Goal: Information Seeking & Learning: Learn about a topic

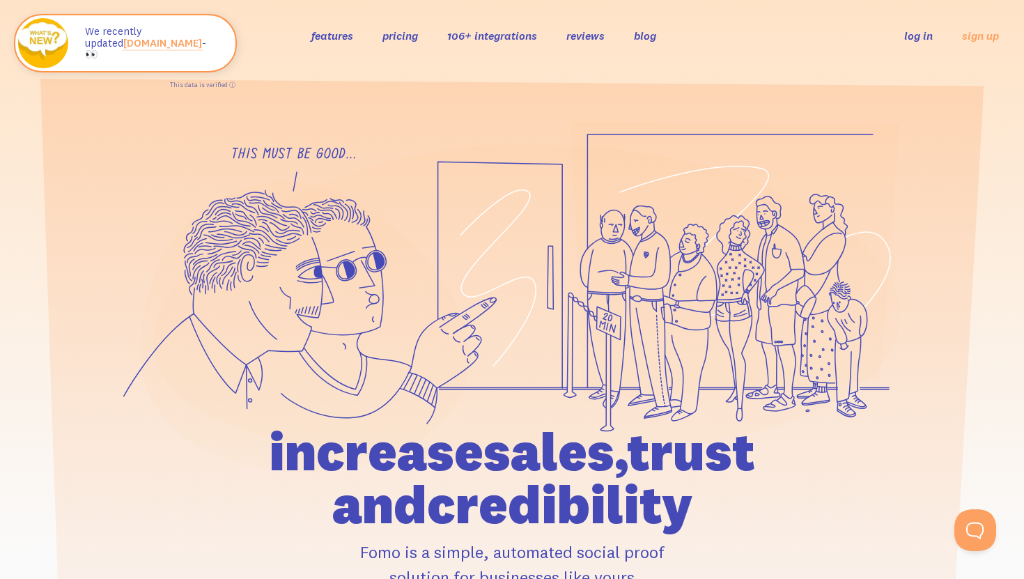
click at [601, 38] on link "reviews" at bounding box center [586, 36] width 38 height 14
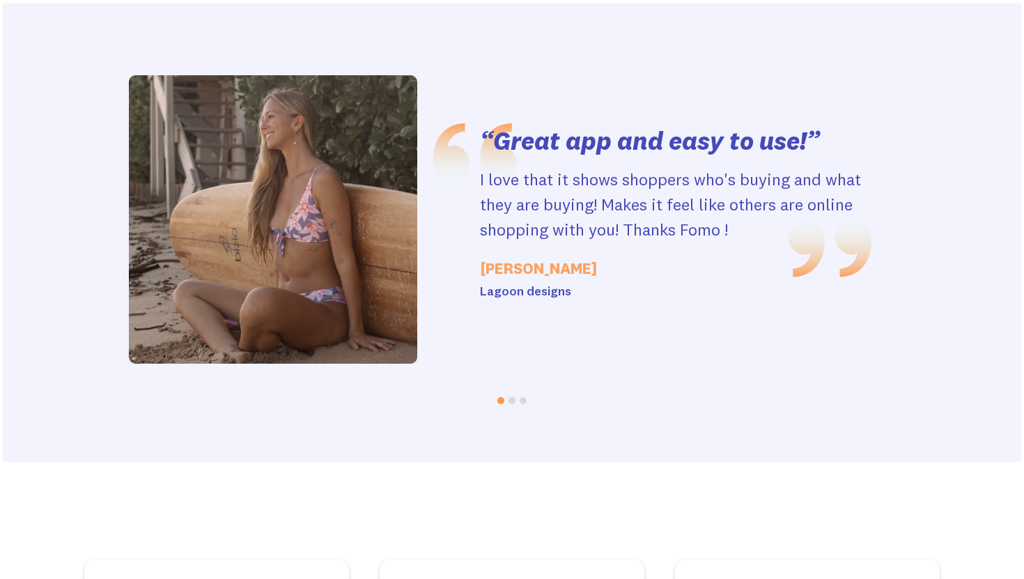
scroll to position [3007, 0]
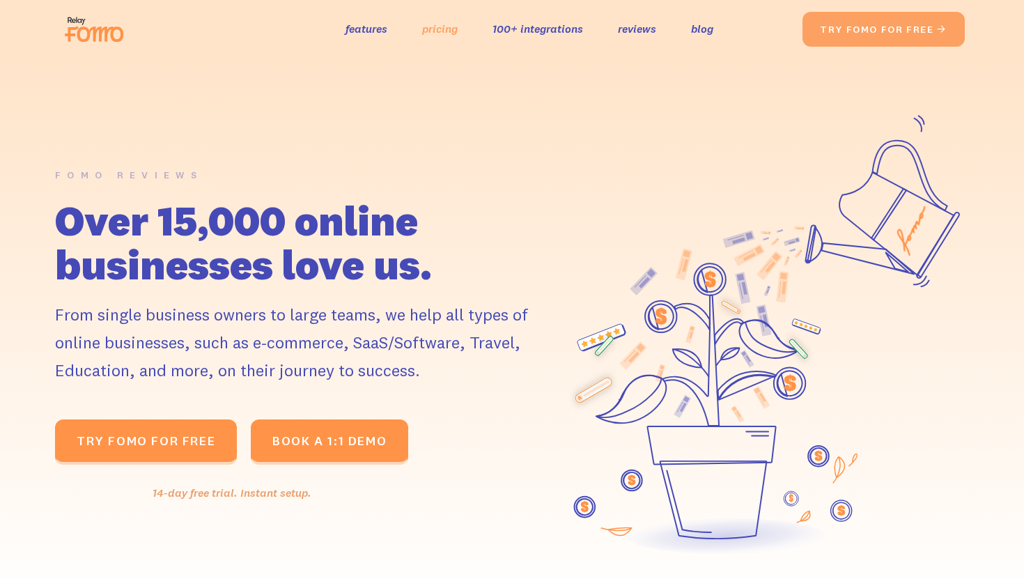
click at [449, 29] on link "pricing" at bounding box center [440, 29] width 36 height 20
click at [350, 27] on link "features" at bounding box center [367, 29] width 42 height 20
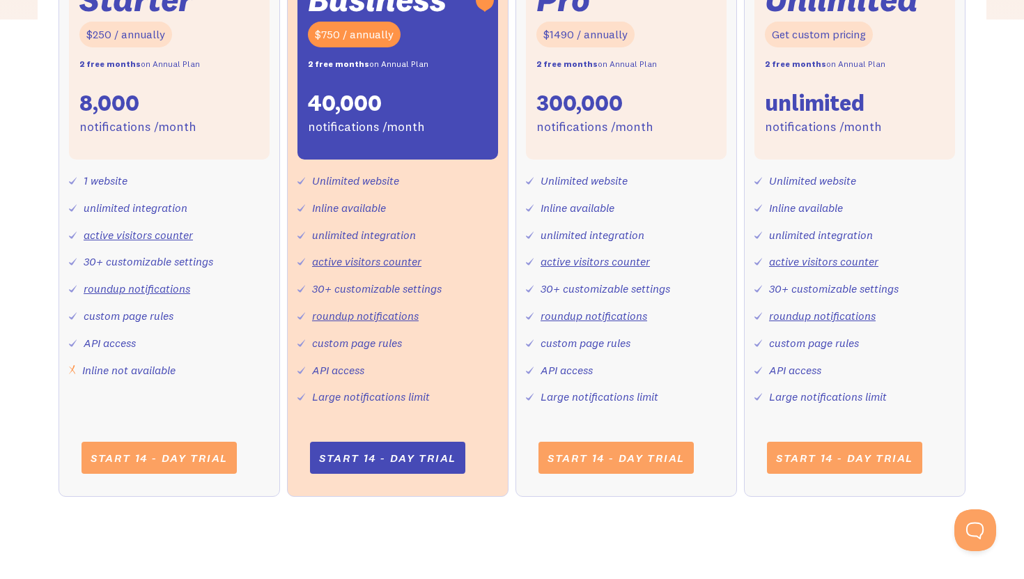
scroll to position [606, 0]
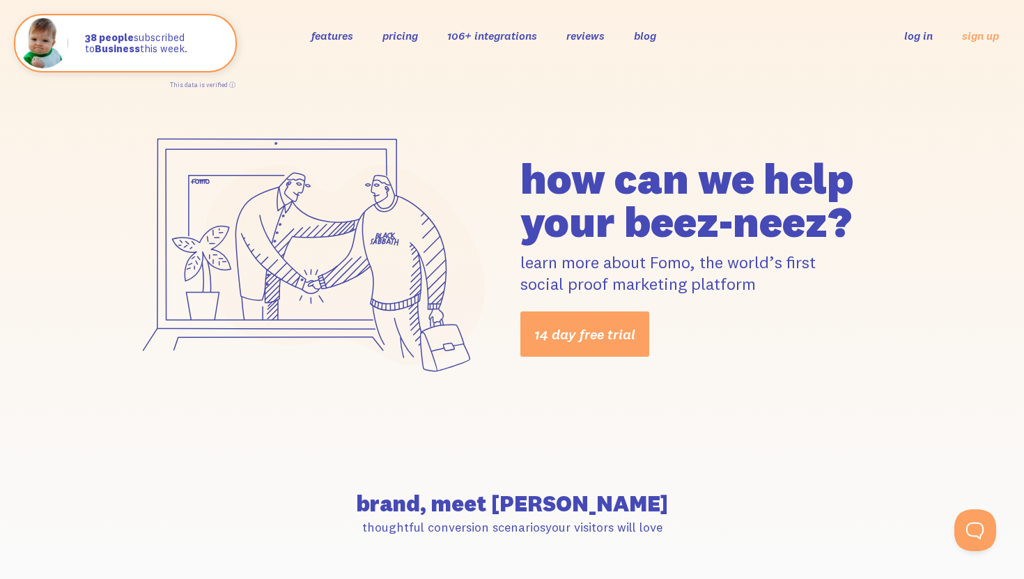
click at [516, 34] on link "106+ integrations" at bounding box center [492, 36] width 90 height 14
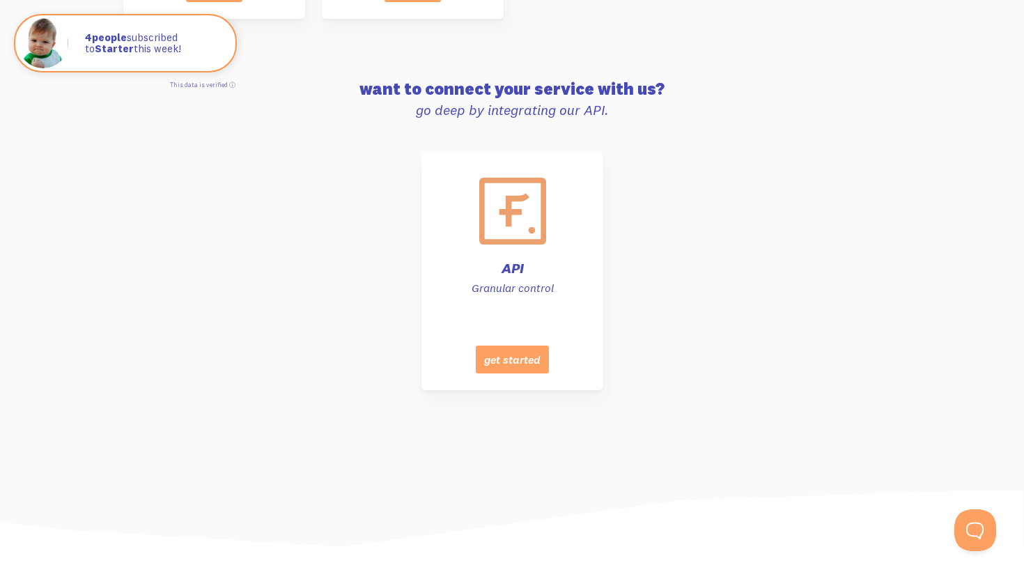
scroll to position [7013, 0]
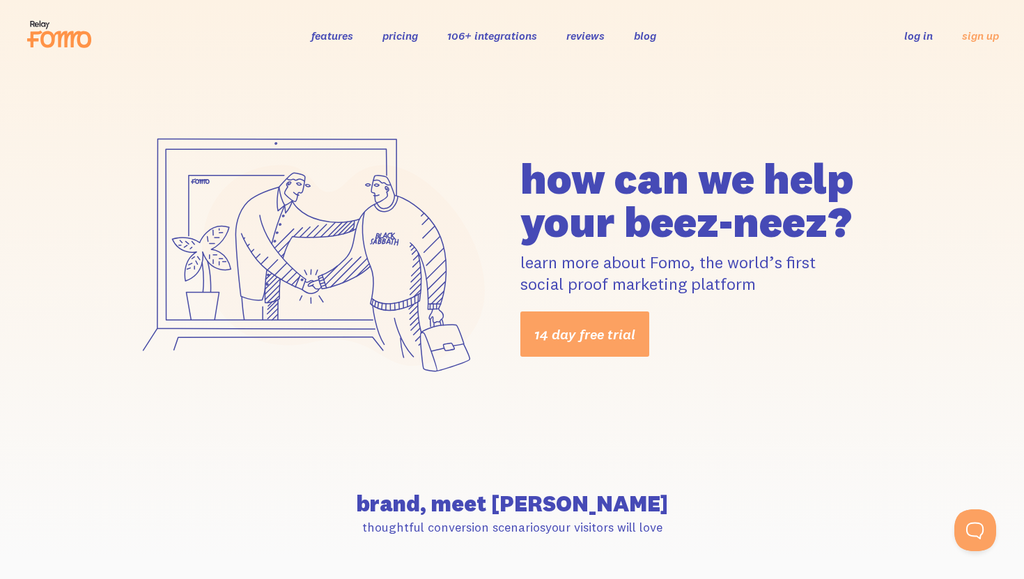
click at [408, 40] on link "pricing" at bounding box center [401, 36] width 36 height 14
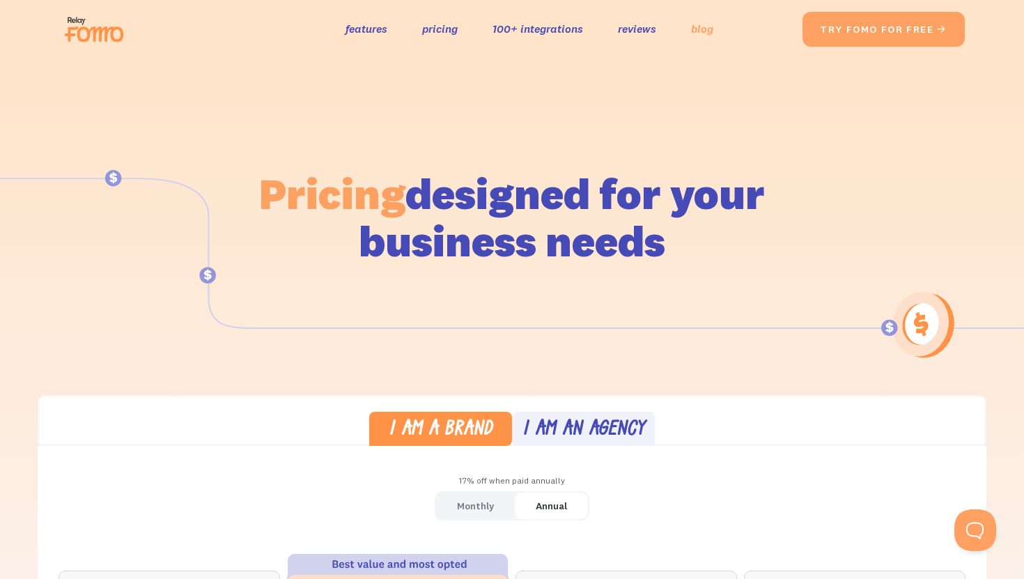
click at [695, 31] on link "blog" at bounding box center [702, 29] width 22 height 20
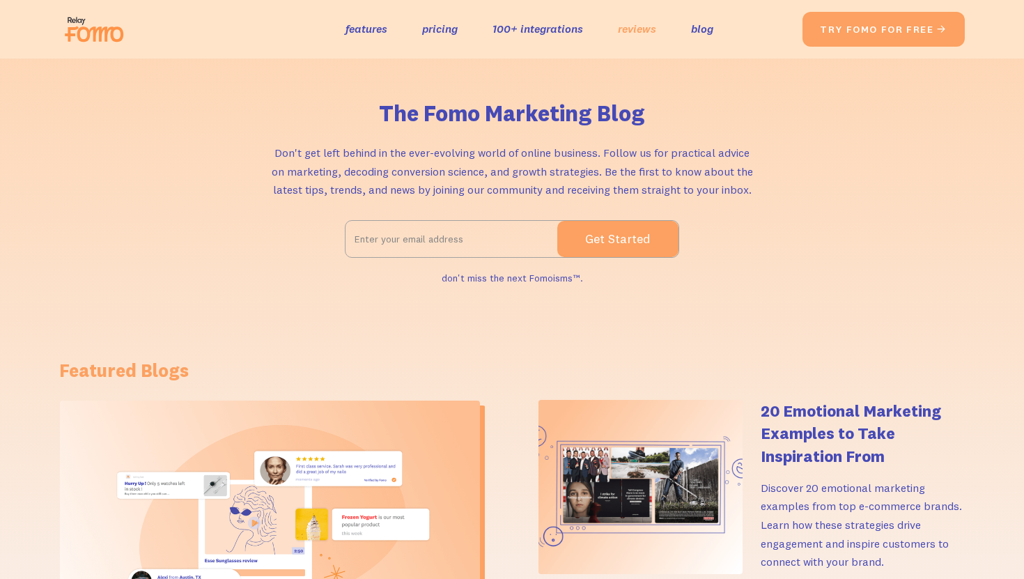
click at [631, 19] on link "reviews" at bounding box center [637, 29] width 38 height 20
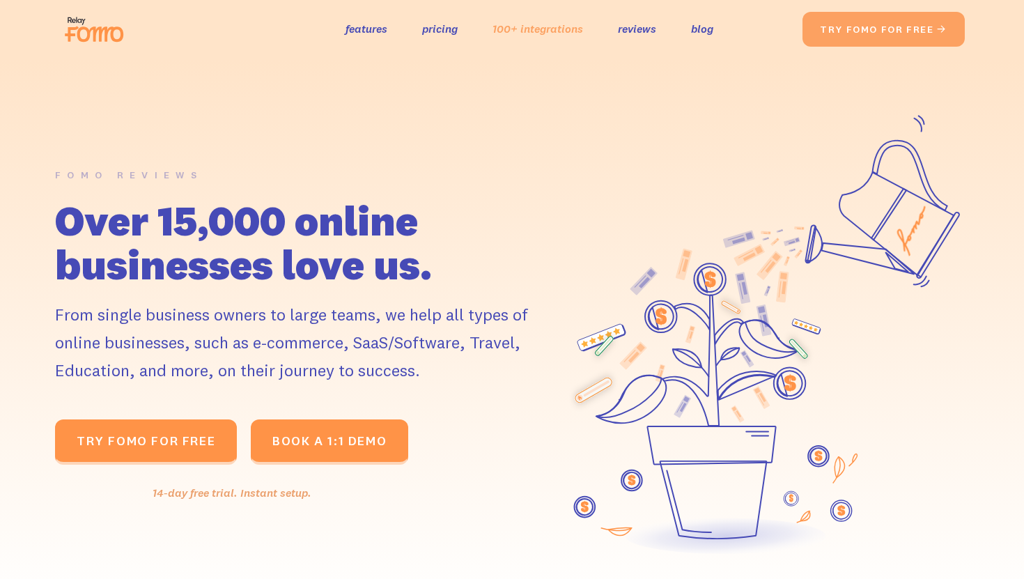
click at [553, 32] on link "100+ integrations" at bounding box center [538, 29] width 91 height 20
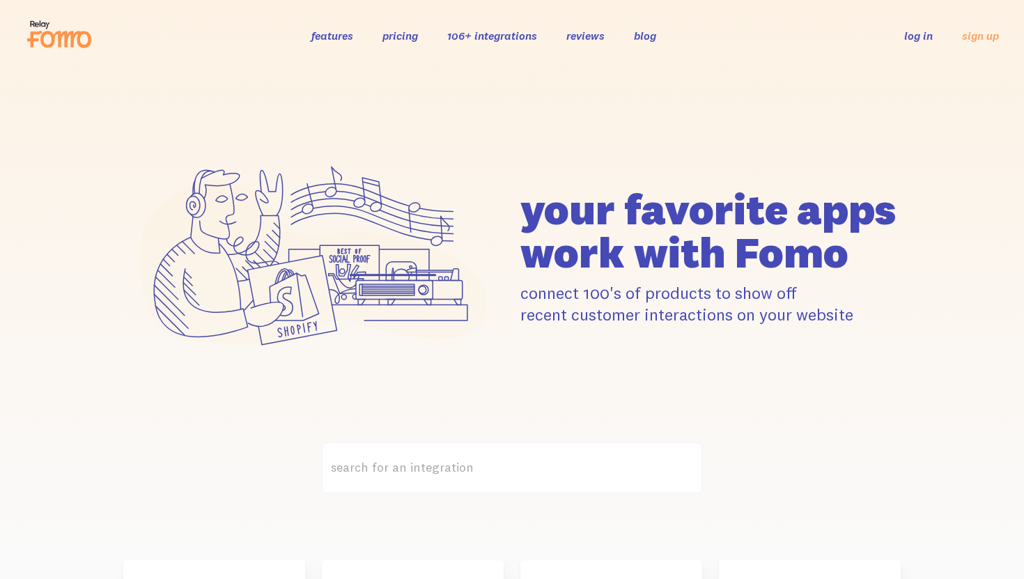
click at [82, 40] on icon at bounding box center [59, 34] width 68 height 35
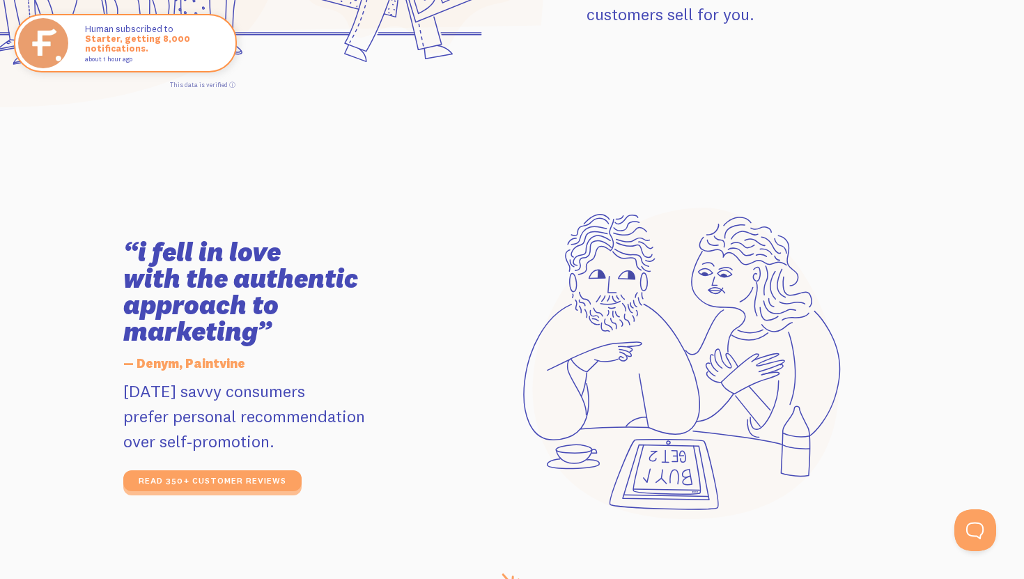
scroll to position [2205, 0]
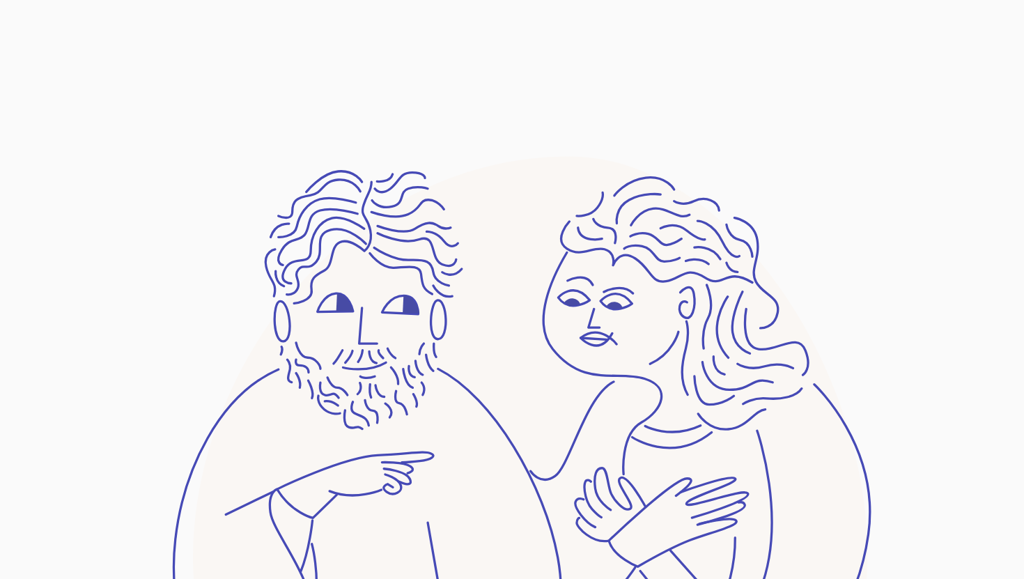
click at [830, 259] on icon at bounding box center [682, 364] width 318 height 312
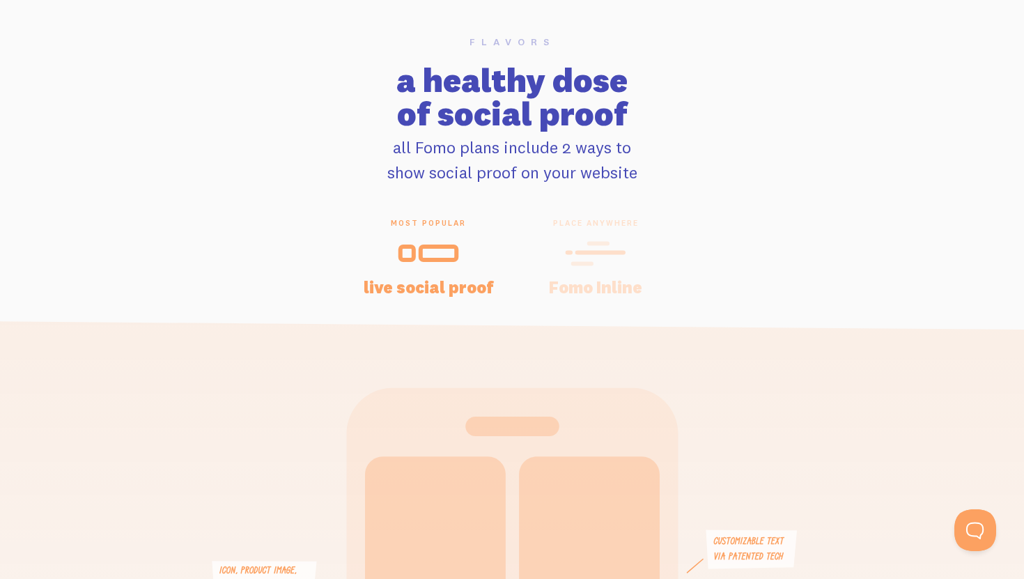
scroll to position [2822, 0]
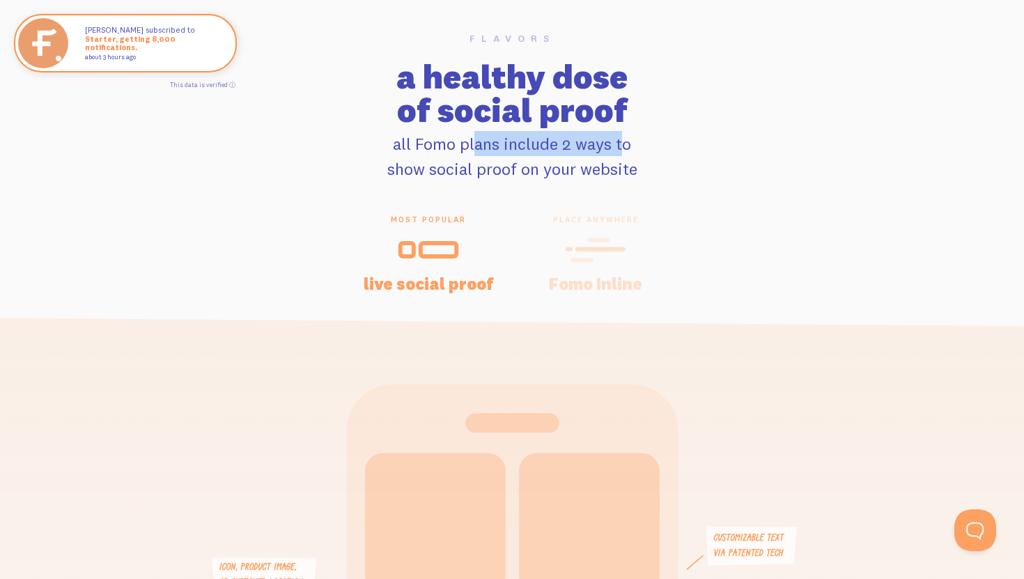
drag, startPoint x: 421, startPoint y: 144, endPoint x: 574, endPoint y: 152, distance: 153.5
click at [575, 152] on p "all Fomo plans include 2 ways to show social proof on your website" at bounding box center [512, 156] width 1024 height 50
click at [574, 152] on p "all Fomo plans include 2 ways to show social proof on your website" at bounding box center [512, 156] width 1024 height 50
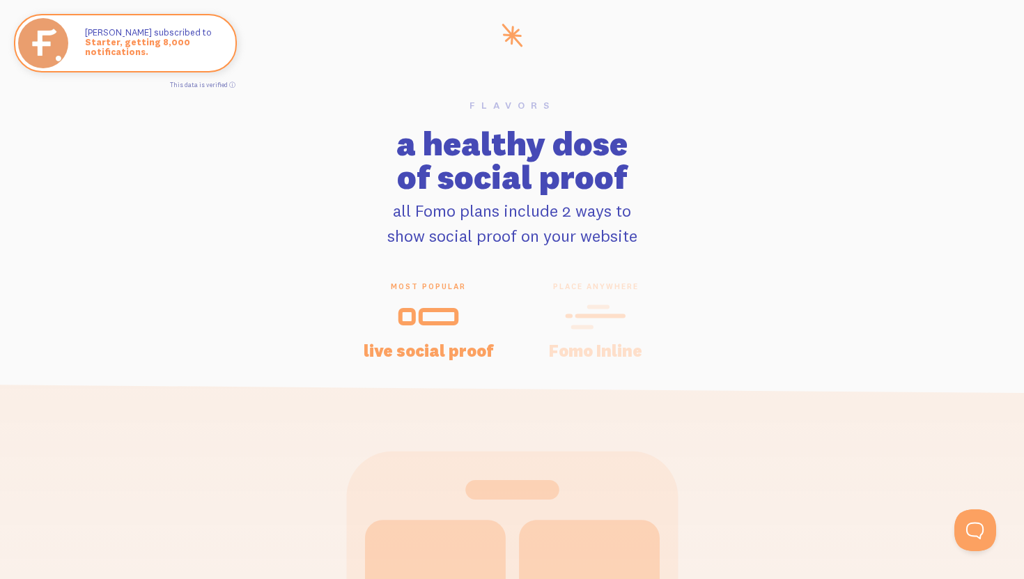
scroll to position [2718, 0]
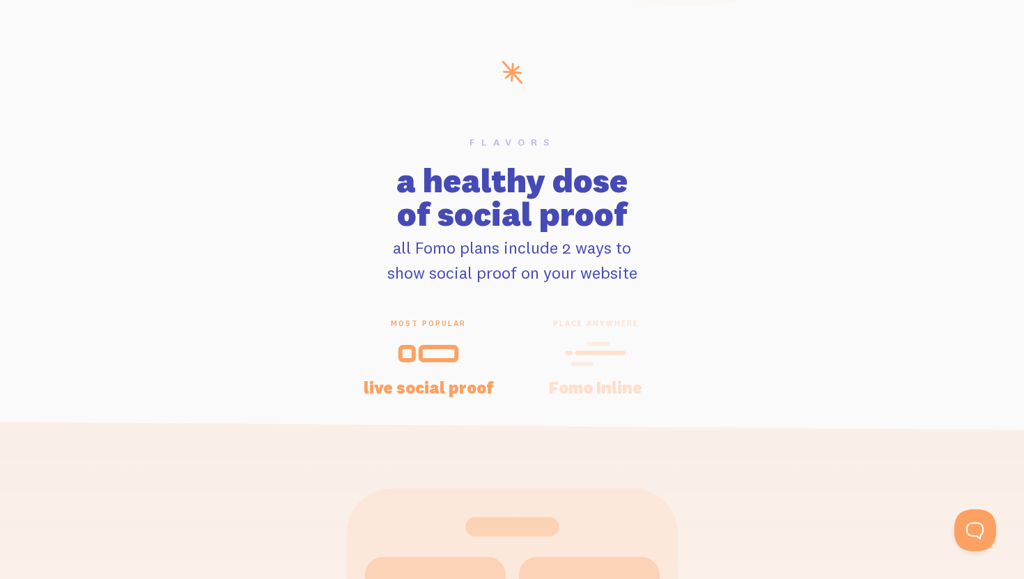
click at [566, 364] on icon at bounding box center [595, 353] width 61 height 31
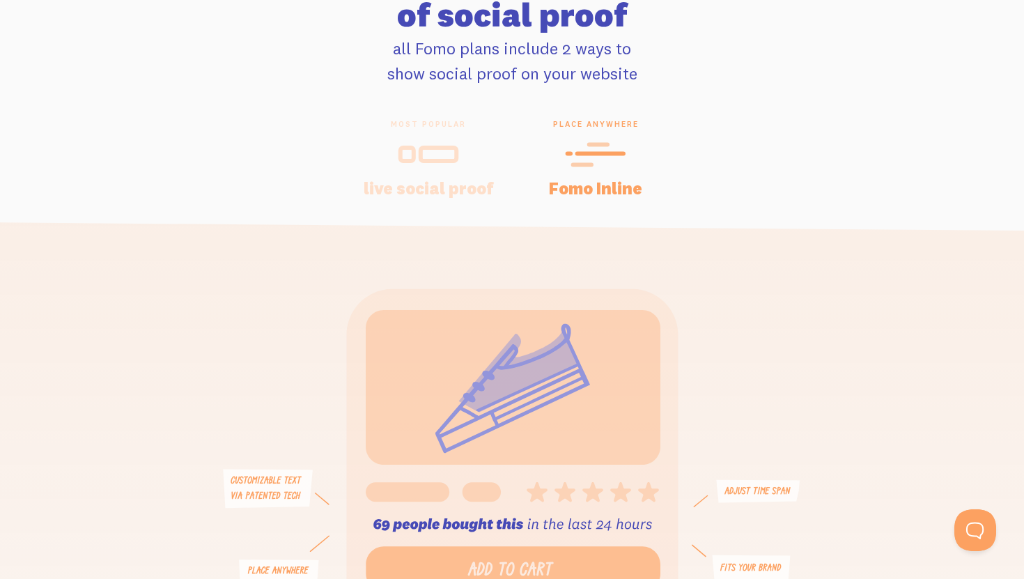
scroll to position [2929, 0]
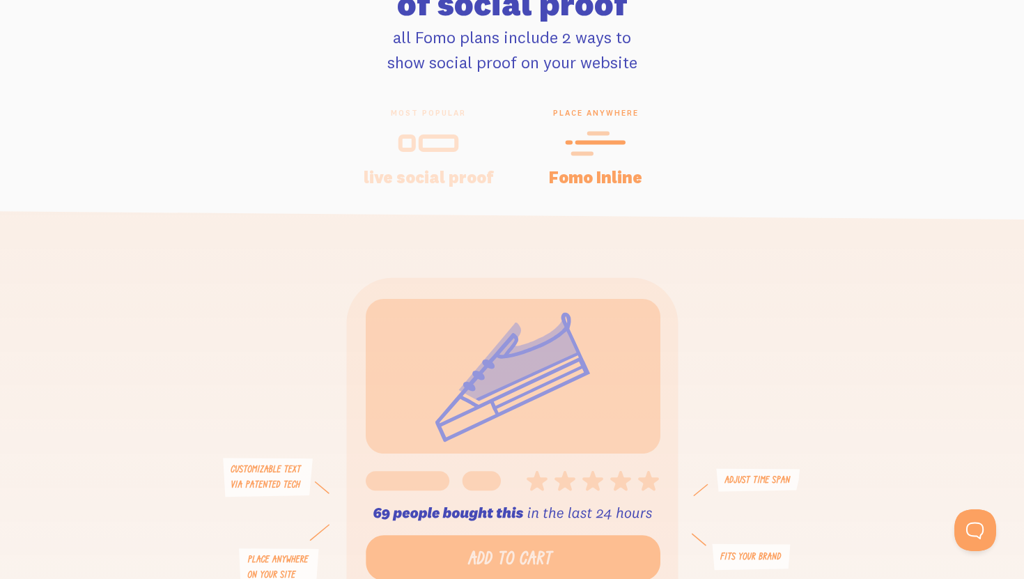
click at [464, 141] on div at bounding box center [429, 143] width 134 height 33
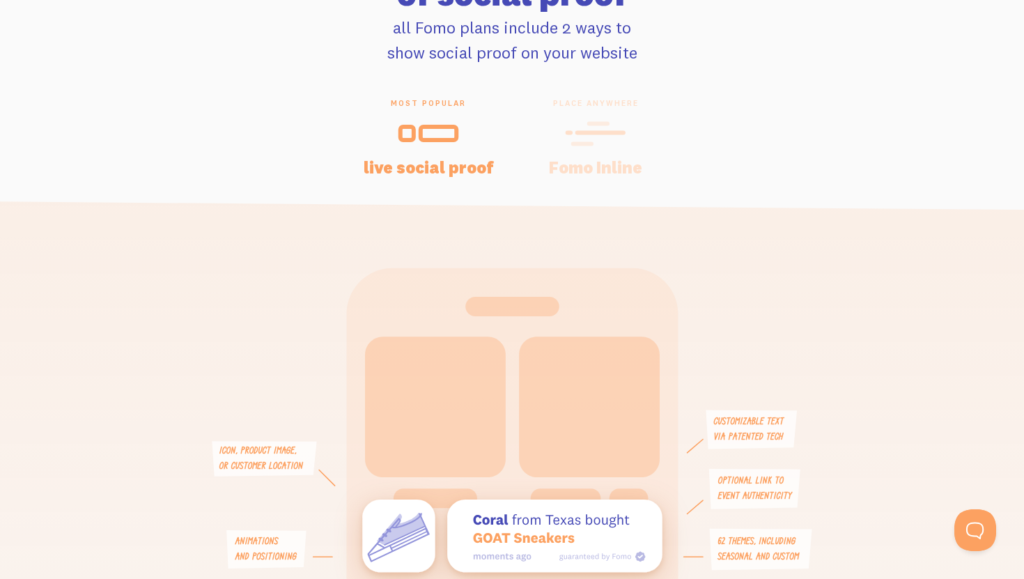
scroll to position [2936, 0]
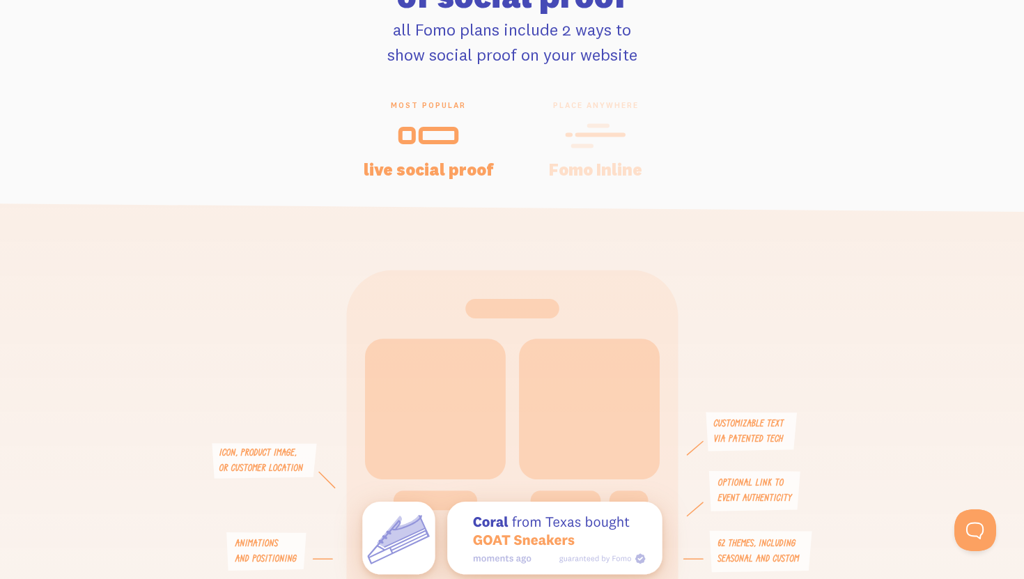
click at [588, 146] on icon at bounding box center [590, 136] width 34 height 20
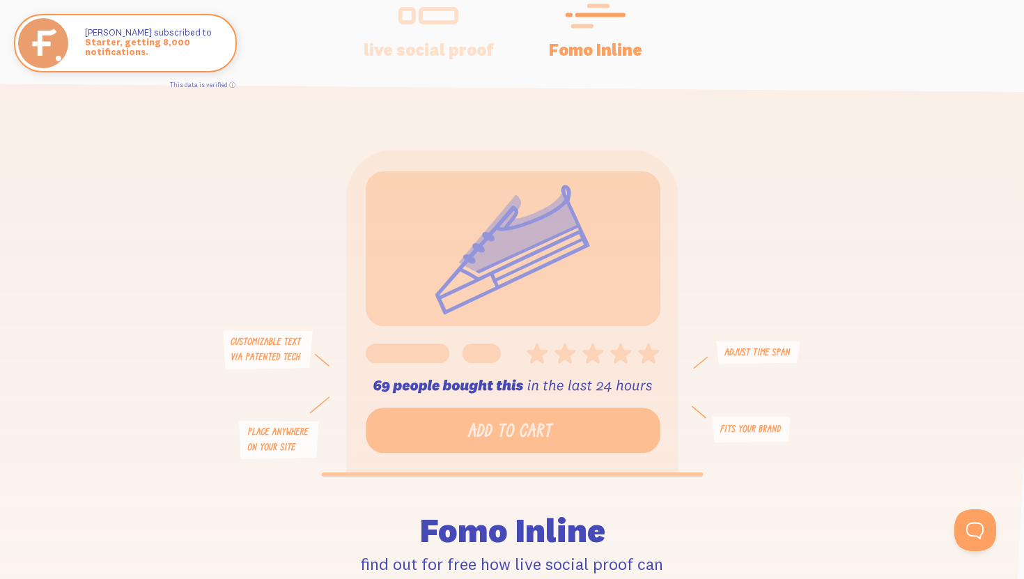
scroll to position [3056, 0]
click at [437, 42] on h4 "live social proof" at bounding box center [429, 50] width 134 height 17
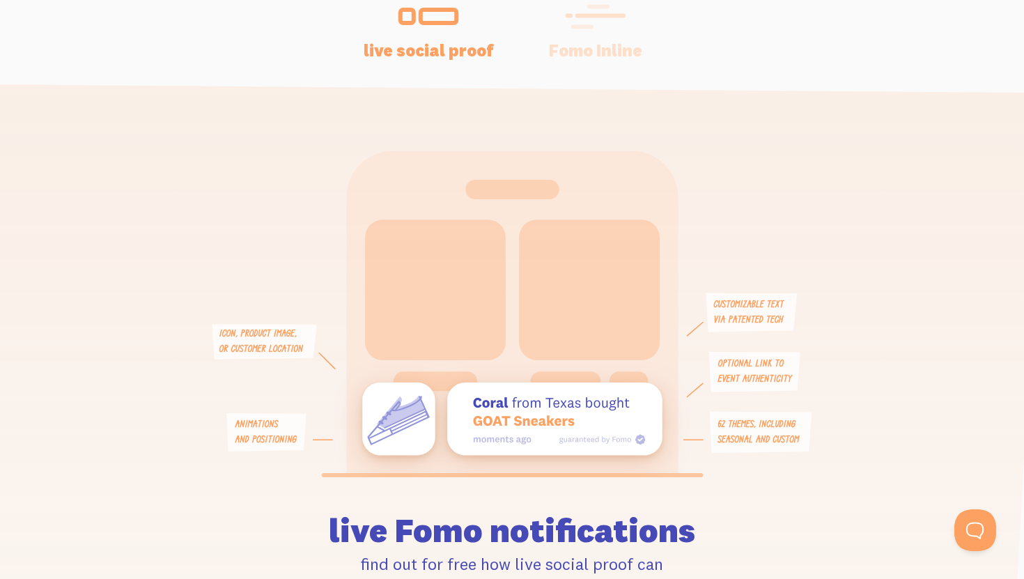
click at [600, 31] on icon at bounding box center [595, 16] width 61 height 31
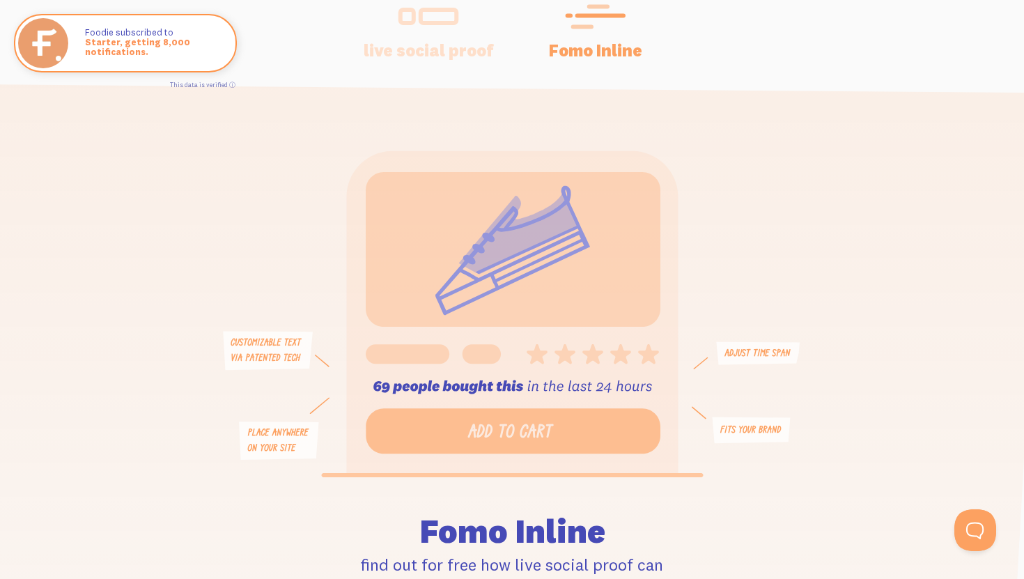
click at [428, 45] on h4 "live social proof" at bounding box center [429, 50] width 134 height 17
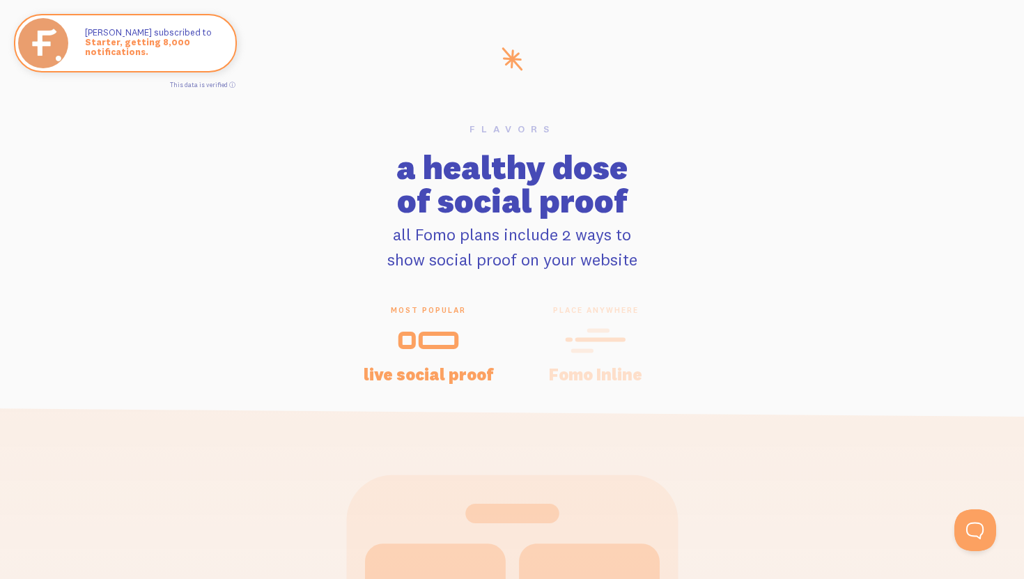
scroll to position [2725, 0]
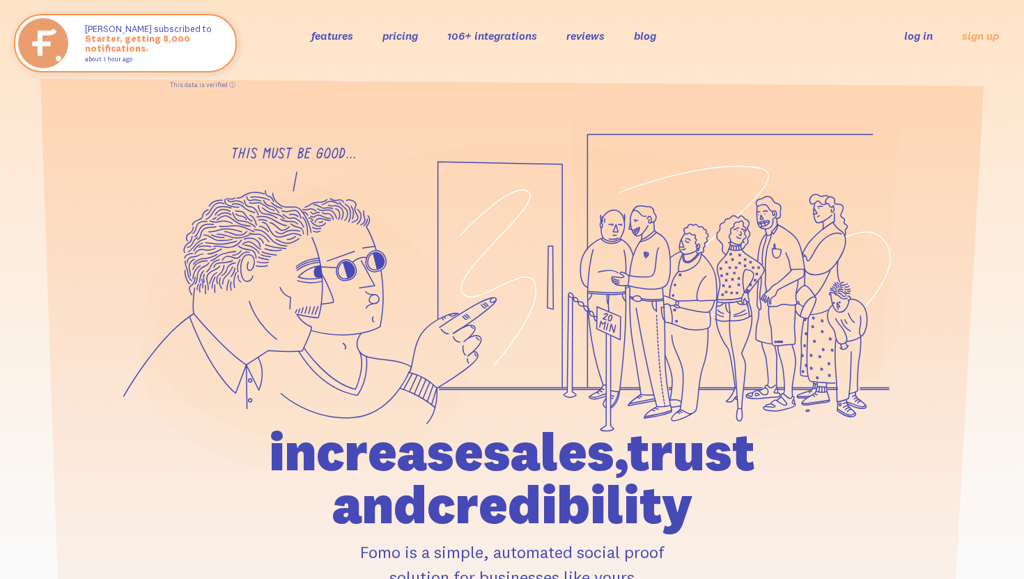
click at [392, 38] on link "pricing" at bounding box center [401, 36] width 36 height 14
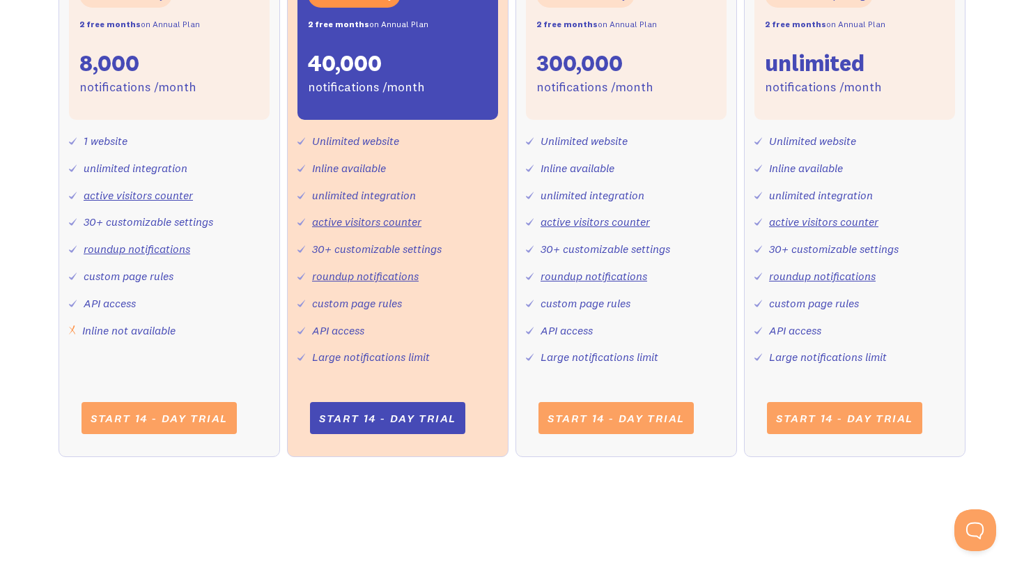
scroll to position [592, 0]
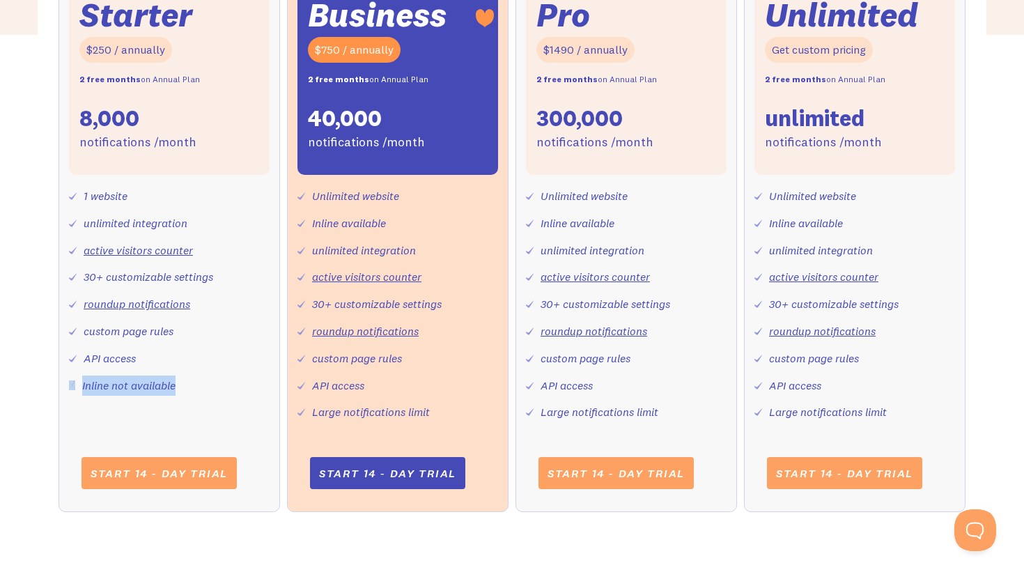
drag, startPoint x: 74, startPoint y: 375, endPoint x: 180, endPoint y: 380, distance: 106.7
click at [181, 380] on div "1 website unlimited integration active visitors counter 30+ customizable settin…" at bounding box center [169, 285] width 201 height 220
click at [180, 380] on div "1 website unlimited integration active visitors counter 30+ customizable settin…" at bounding box center [169, 285] width 201 height 220
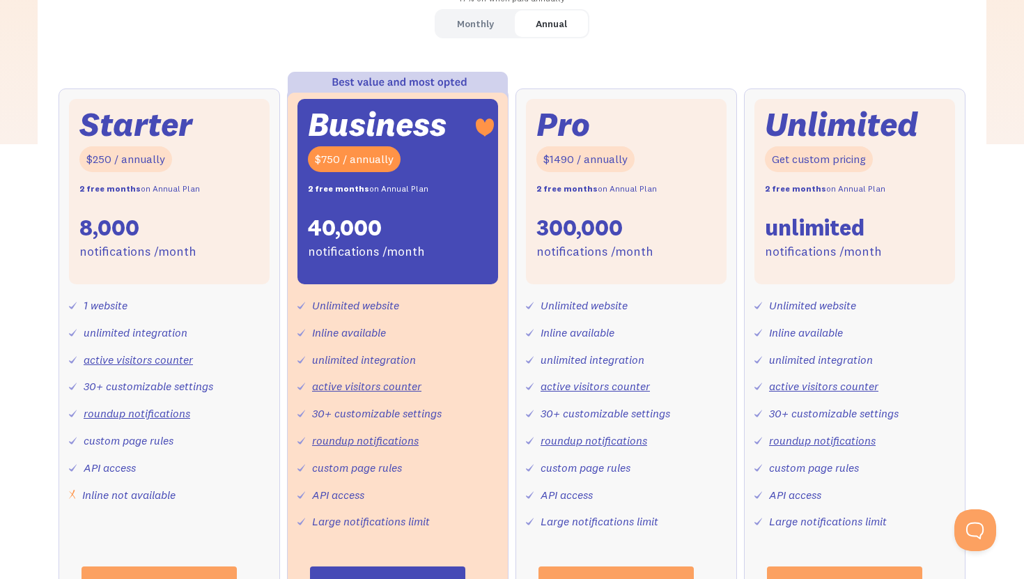
scroll to position [484, 0]
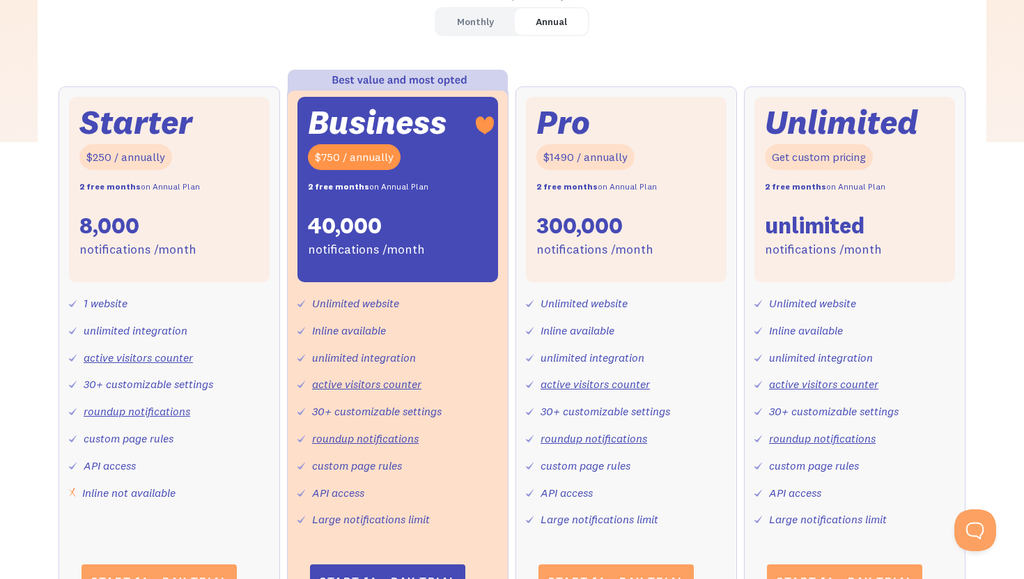
click at [477, 23] on div "Monthly" at bounding box center [475, 22] width 37 height 20
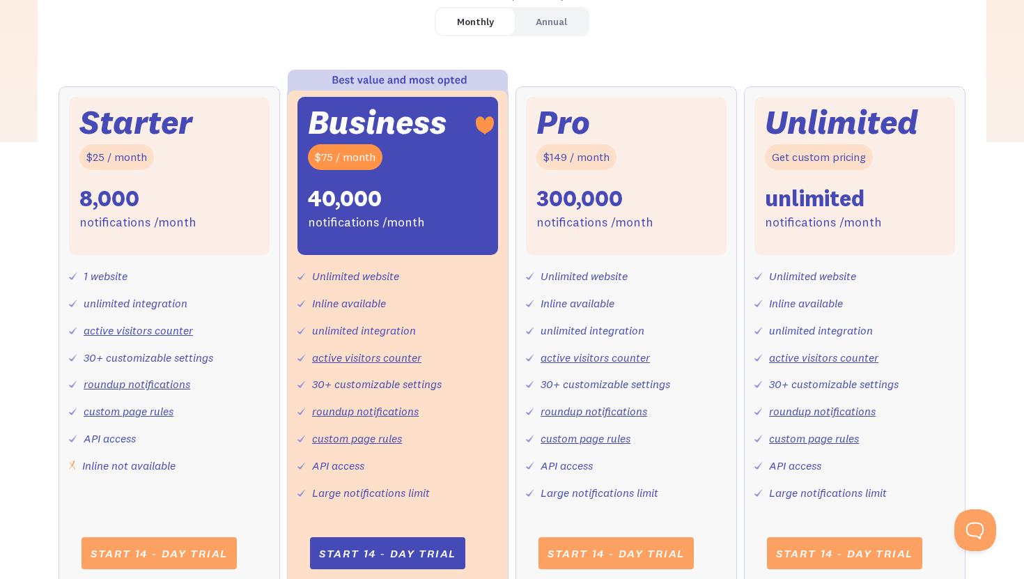
click at [530, 26] on link "Annual" at bounding box center [551, 21] width 73 height 27
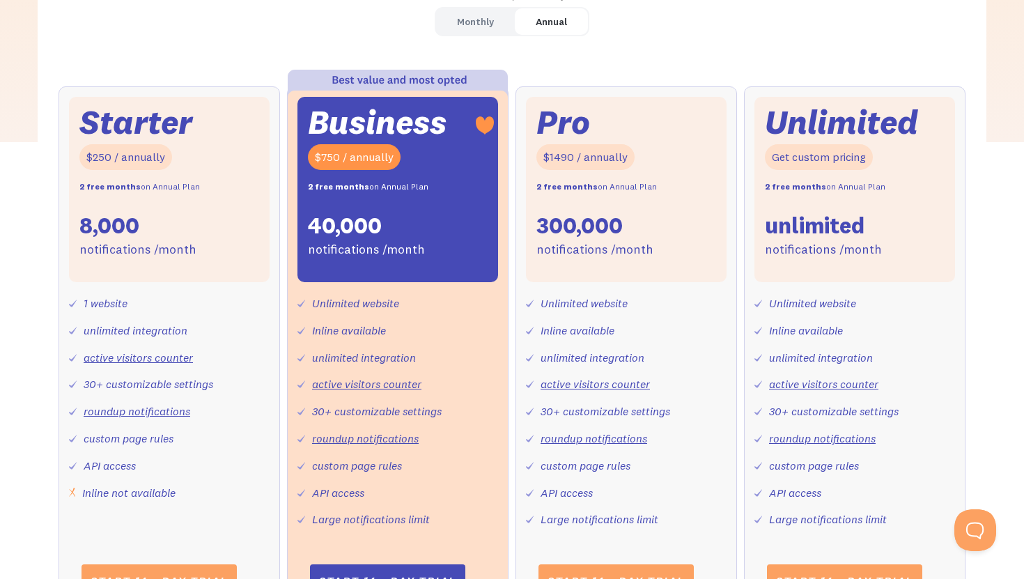
click at [491, 20] on div "Monthly" at bounding box center [475, 22] width 37 height 20
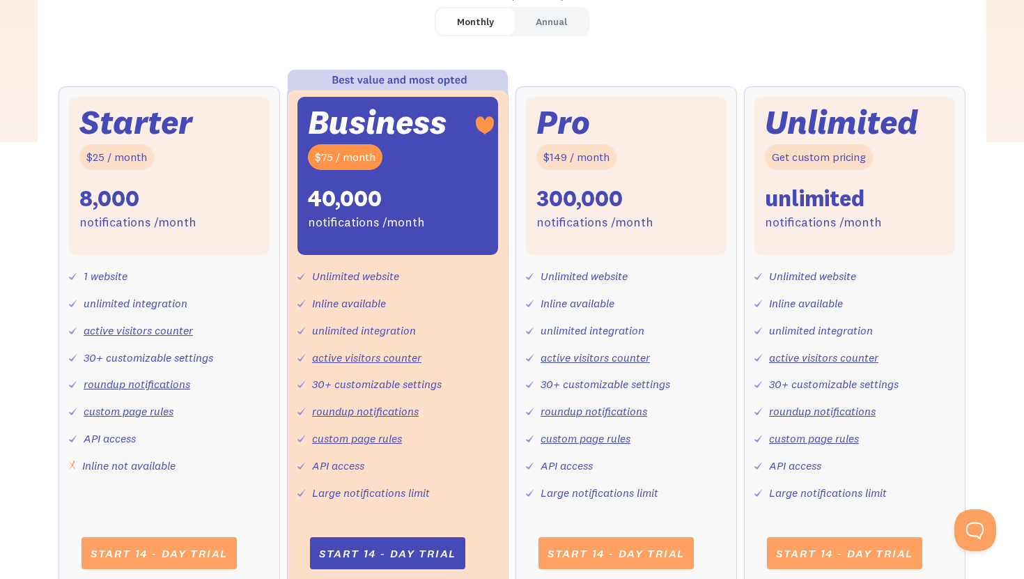
click at [553, 23] on div "Annual" at bounding box center [551, 22] width 31 height 20
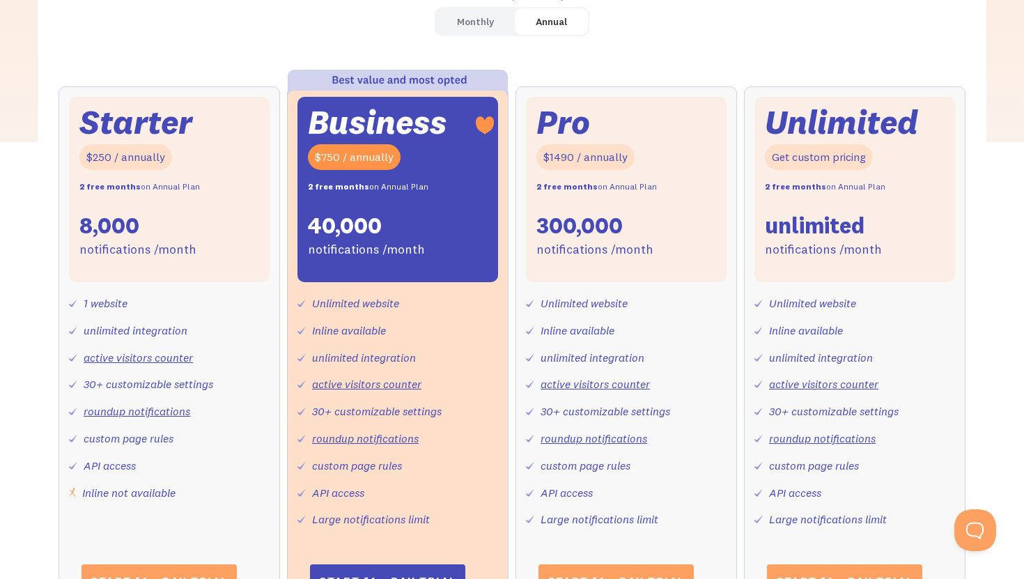
click at [498, 21] on link "Monthly" at bounding box center [475, 21] width 79 height 27
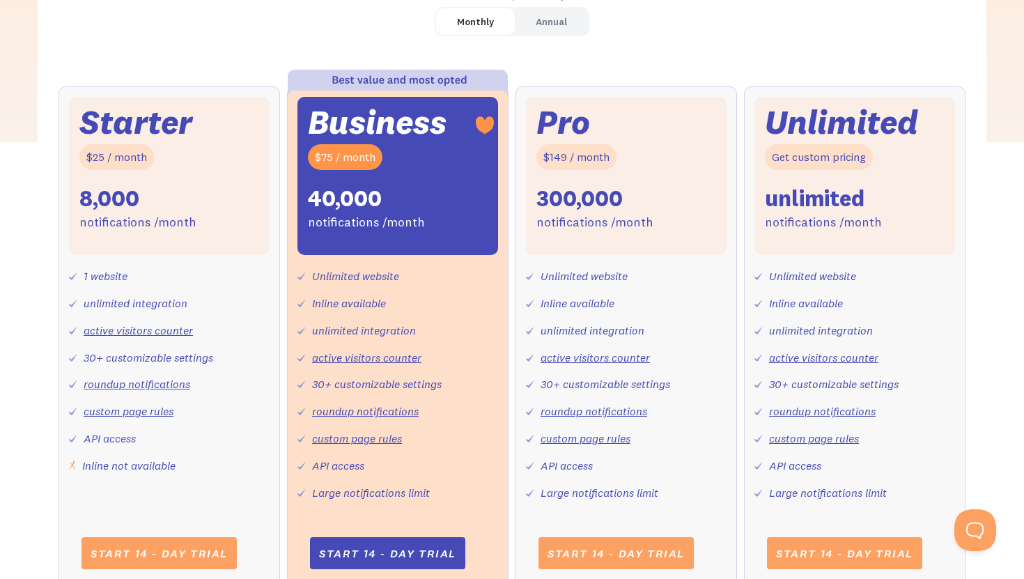
click at [546, 22] on div "Annual" at bounding box center [551, 22] width 31 height 20
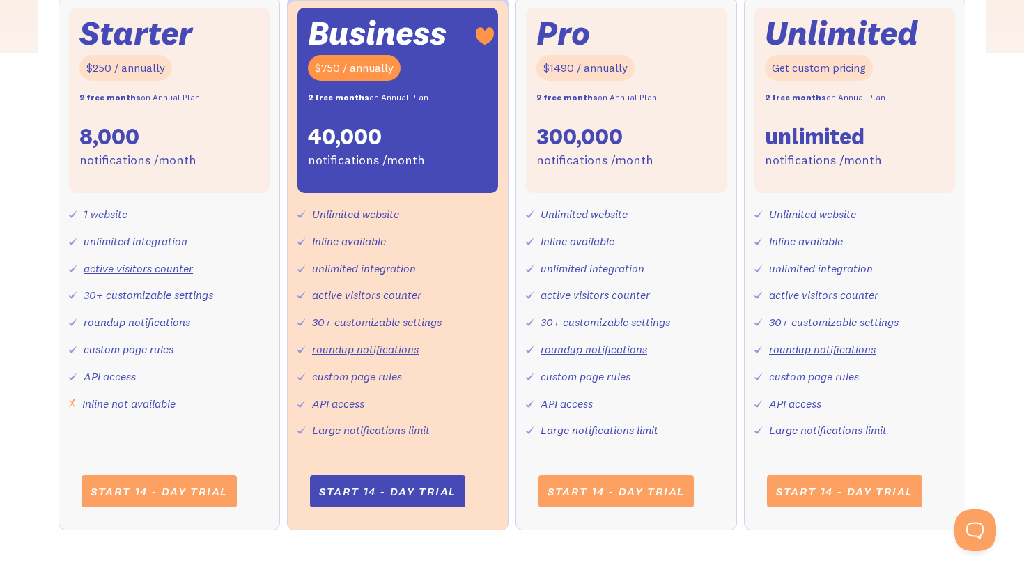
scroll to position [586, 0]
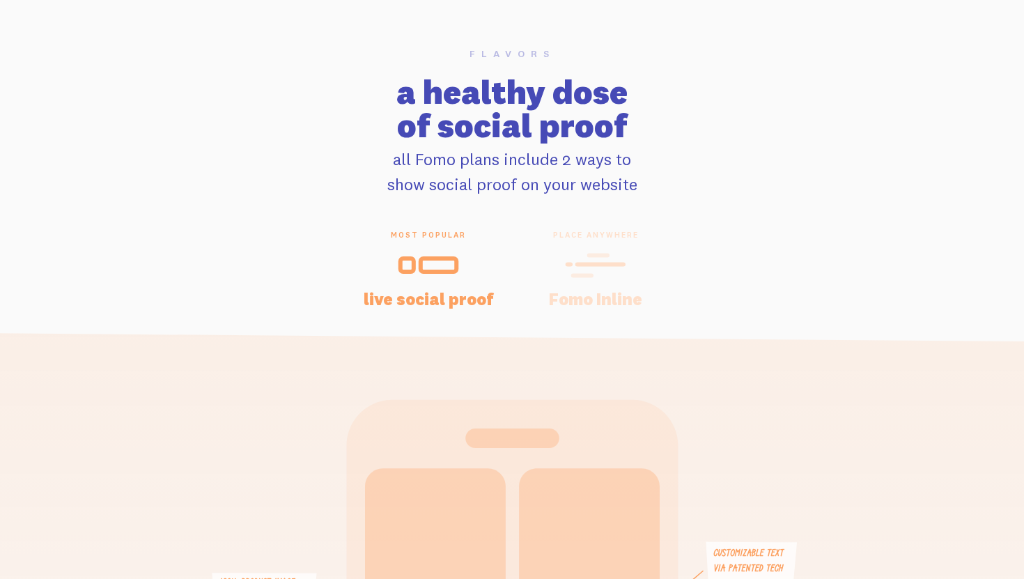
scroll to position [2807, 0]
click at [590, 272] on icon at bounding box center [595, 264] width 61 height 31
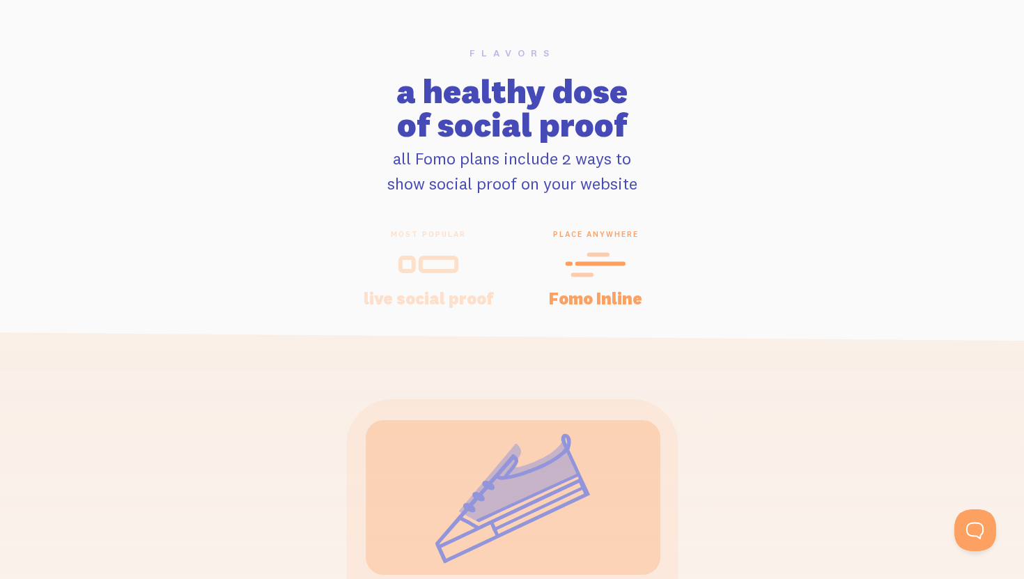
scroll to position [0, 0]
click at [455, 271] on icon at bounding box center [439, 264] width 36 height 13
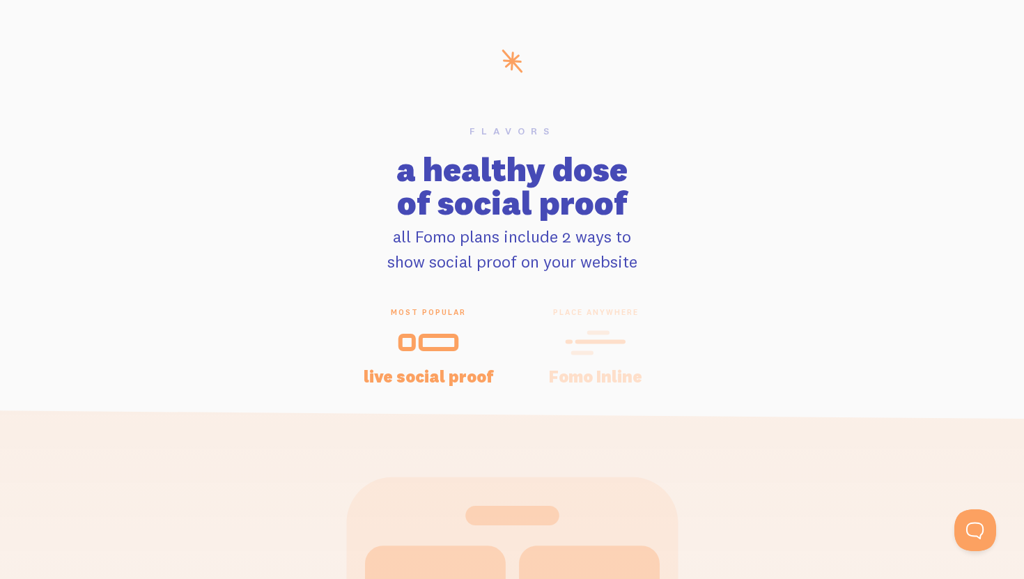
scroll to position [2716, 0]
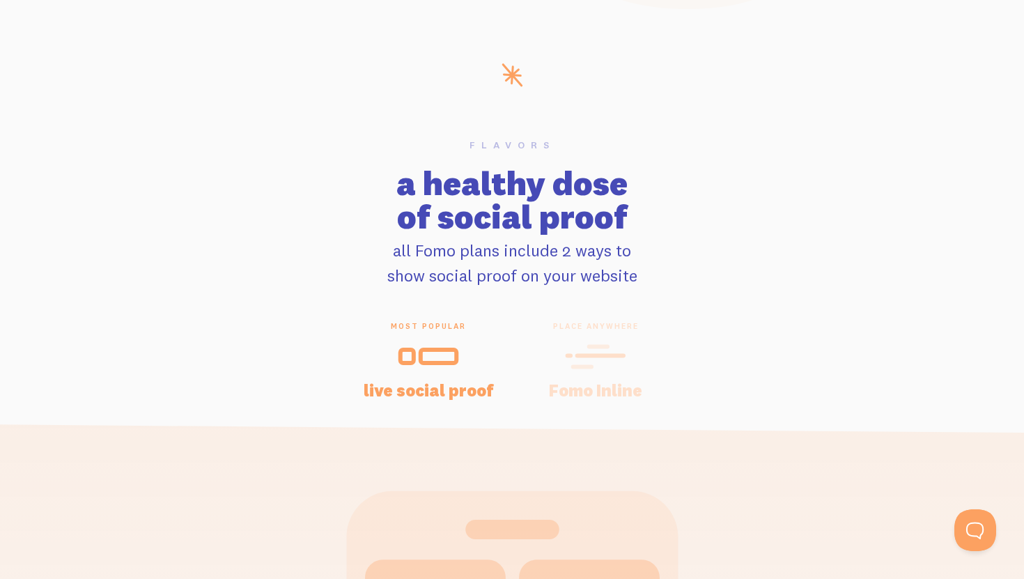
click at [604, 212] on h2 "a healthy dose of social proof" at bounding box center [512, 200] width 1024 height 67
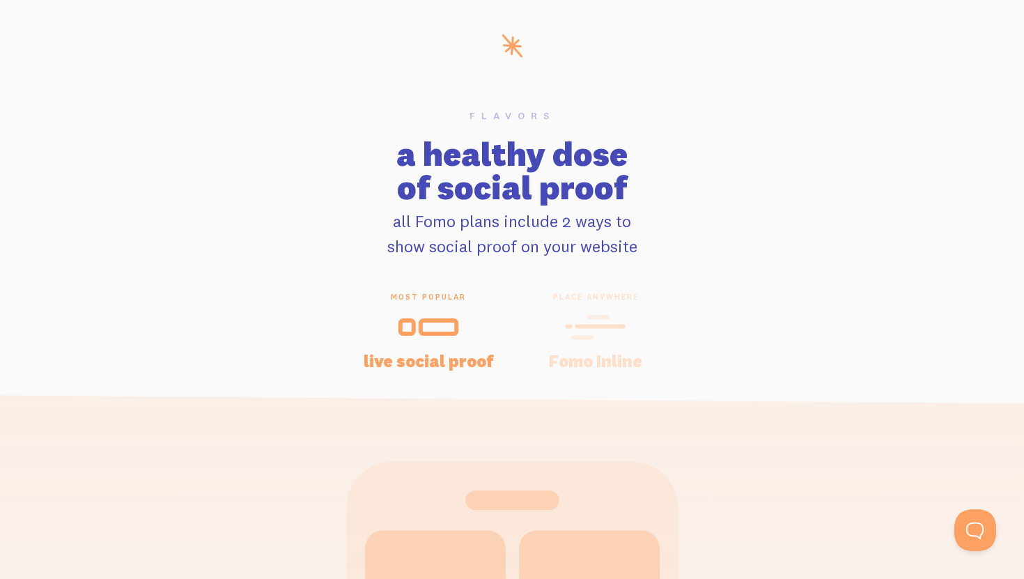
scroll to position [2928, 0]
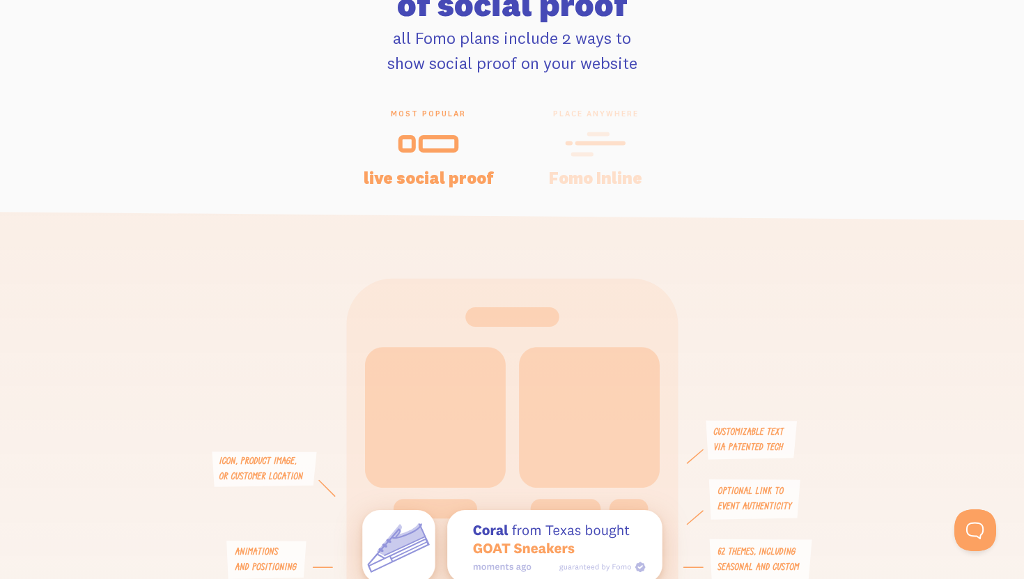
click at [592, 181] on h4 "Fomo Inline" at bounding box center [596, 177] width 134 height 17
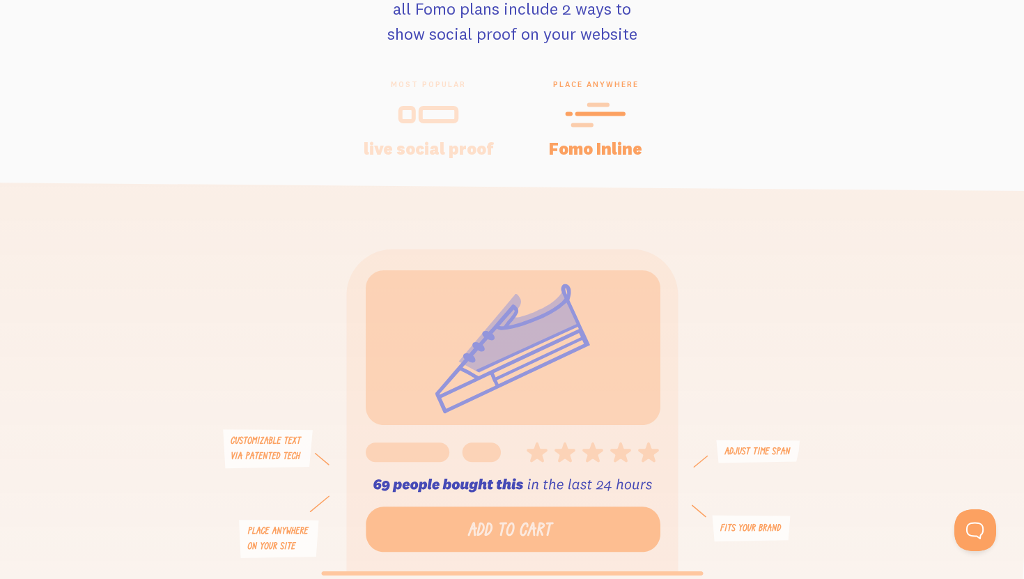
scroll to position [2958, 0]
click at [451, 123] on icon at bounding box center [428, 113] width 61 height 31
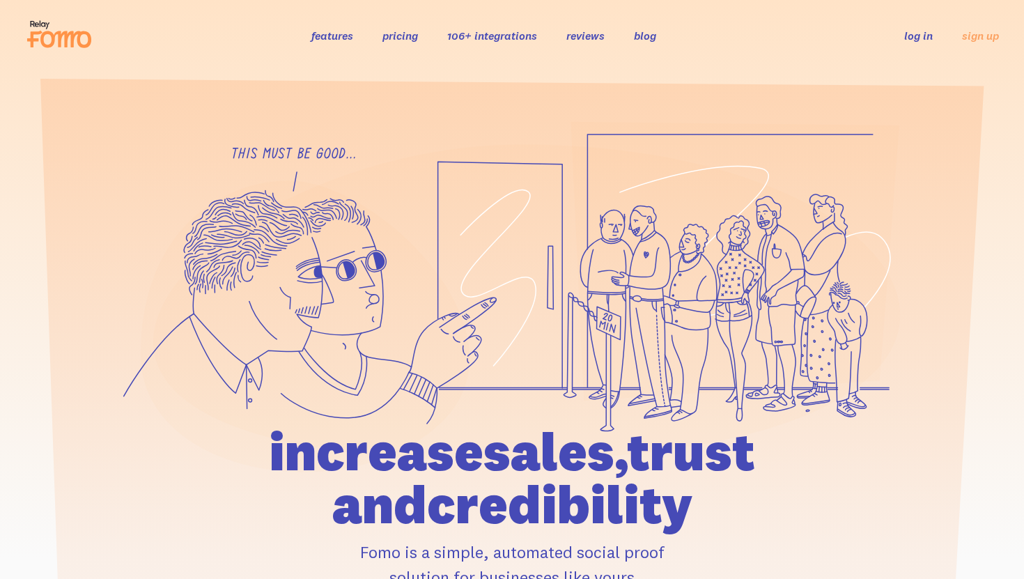
click at [407, 44] on div "features pricing 106+ integrations reviews blog log in sign up log in sign up" at bounding box center [512, 36] width 974 height 38
click at [393, 33] on link "pricing" at bounding box center [401, 36] width 36 height 14
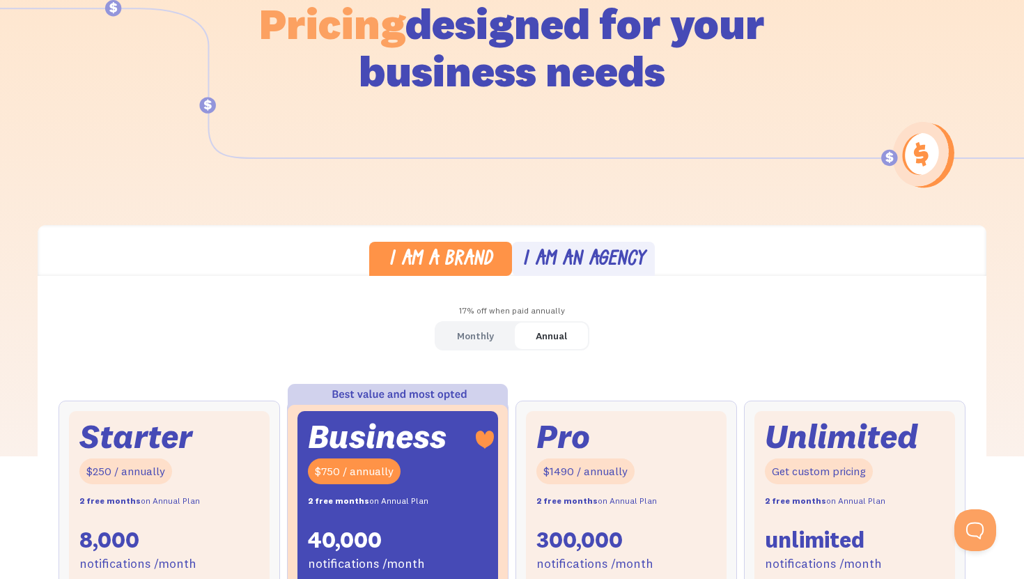
scroll to position [284, 0]
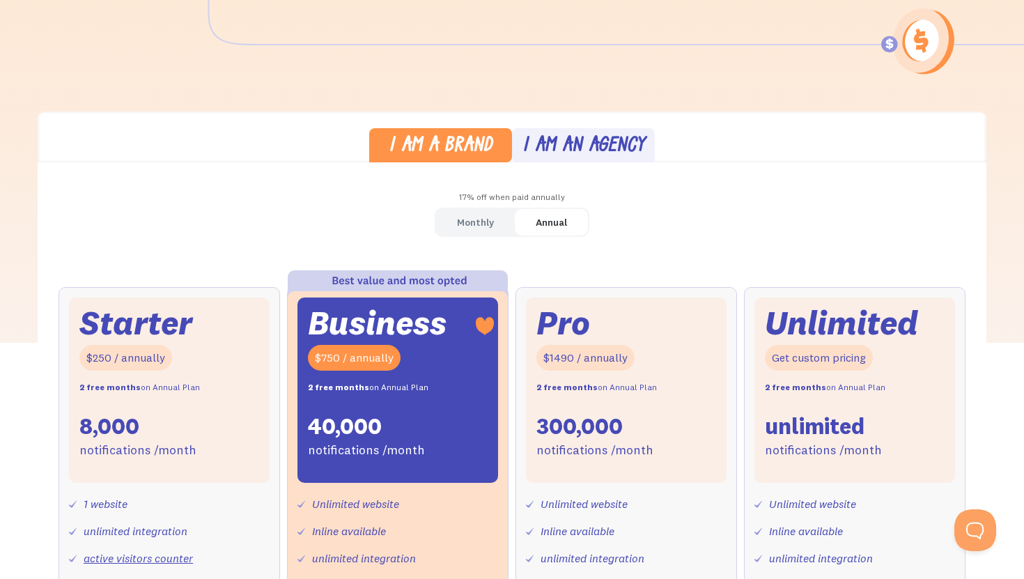
click at [459, 217] on div "Monthly" at bounding box center [475, 223] width 37 height 20
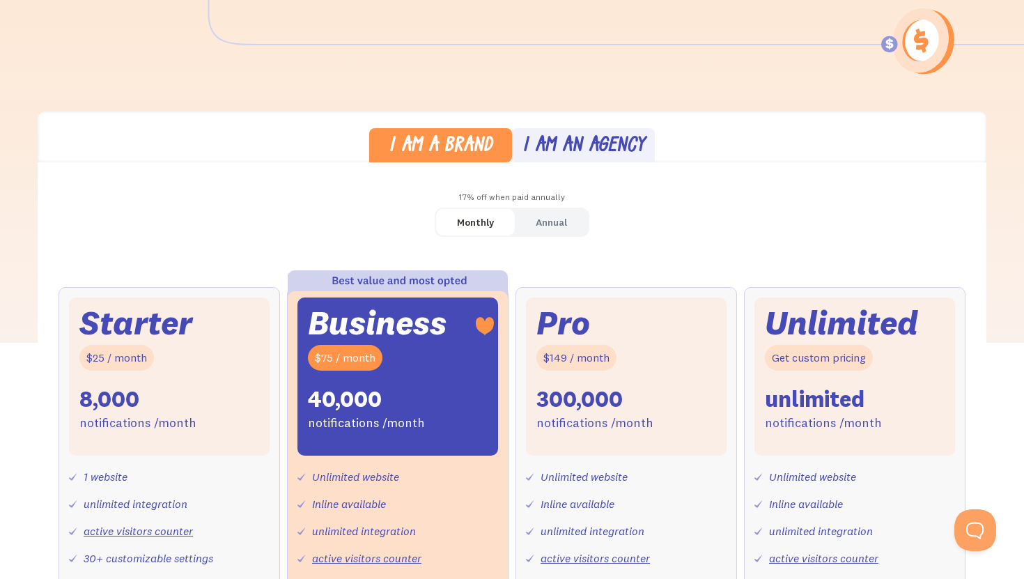
scroll to position [307, 0]
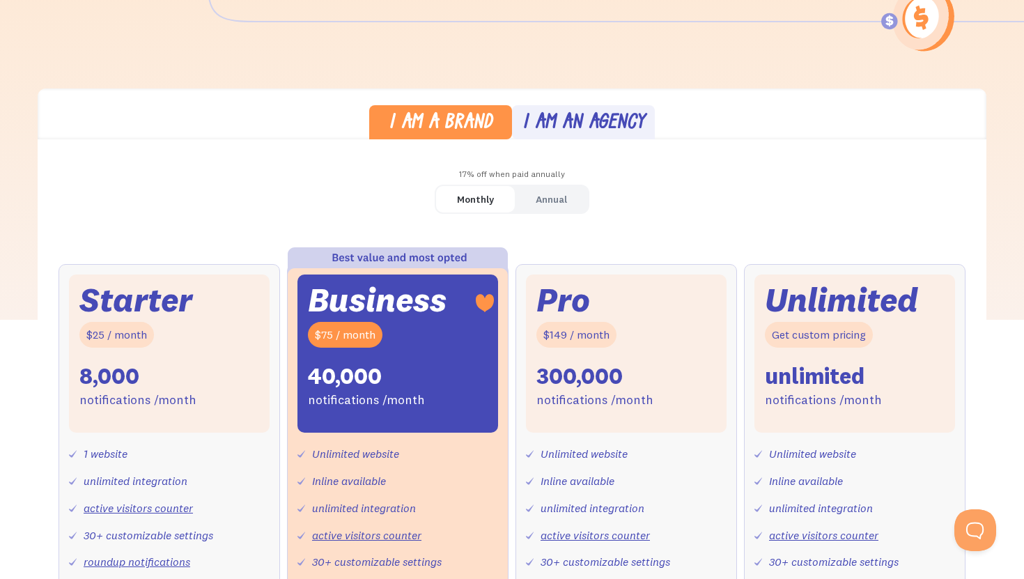
click at [552, 196] on div "Annual" at bounding box center [551, 200] width 31 height 20
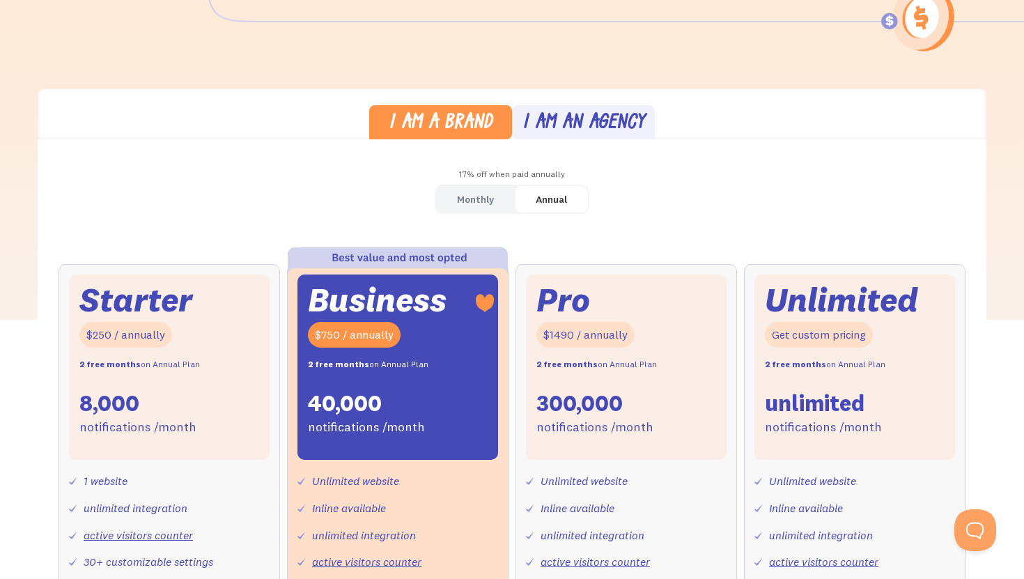
click at [479, 195] on div "Monthly" at bounding box center [475, 200] width 37 height 20
